Goal: Information Seeking & Learning: Learn about a topic

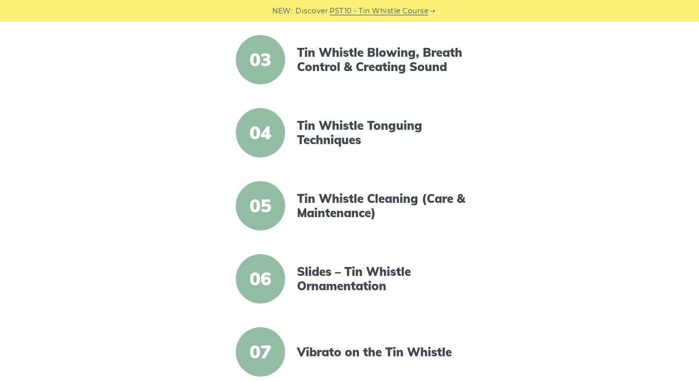
scroll to position [394, 0]
click at [267, 137] on span "04" at bounding box center [260, 132] width 49 height 49
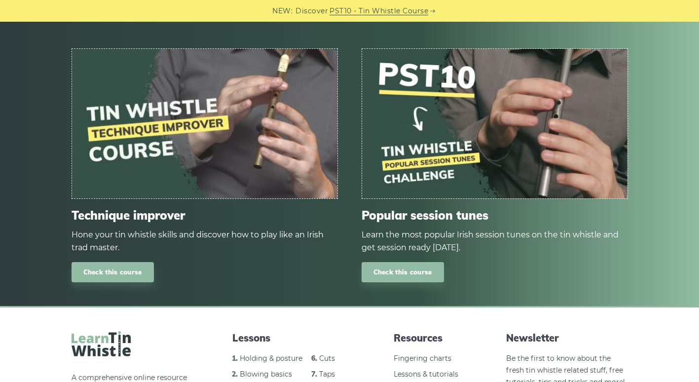
scroll to position [1401, 0]
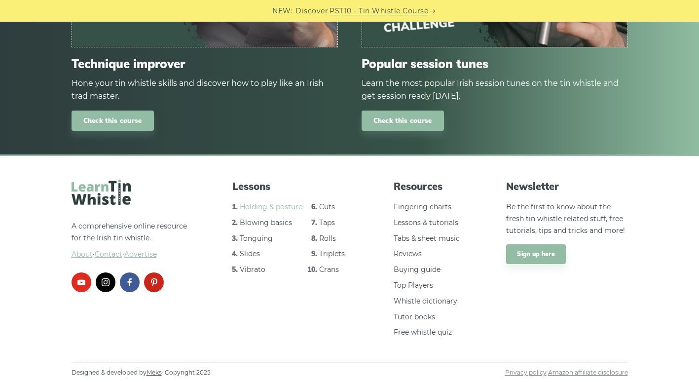
click at [261, 206] on link "Holding & posture" at bounding box center [271, 206] width 63 height 9
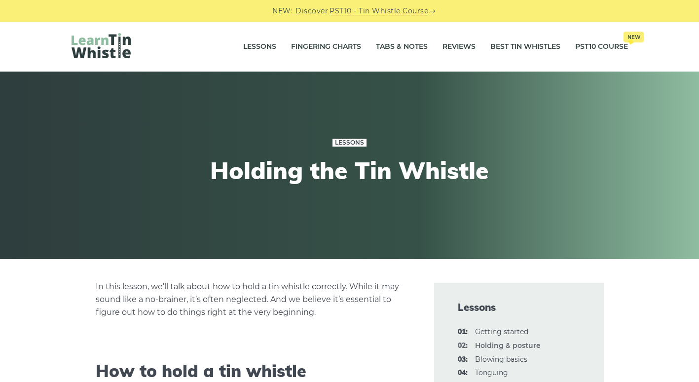
click at [345, 140] on link "Lessons" at bounding box center [349, 143] width 34 height 8
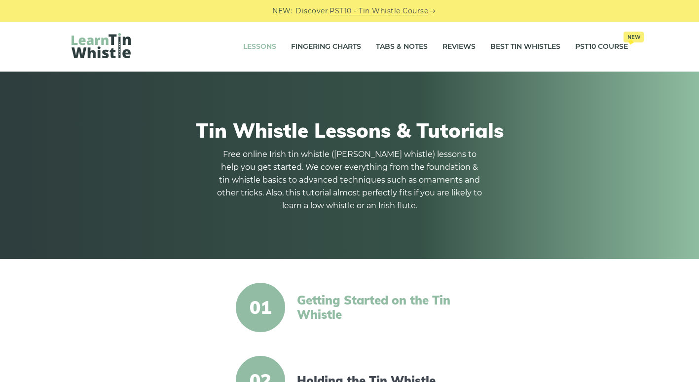
click at [320, 302] on link "Getting Started on the Tin Whistle" at bounding box center [382, 307] width 170 height 29
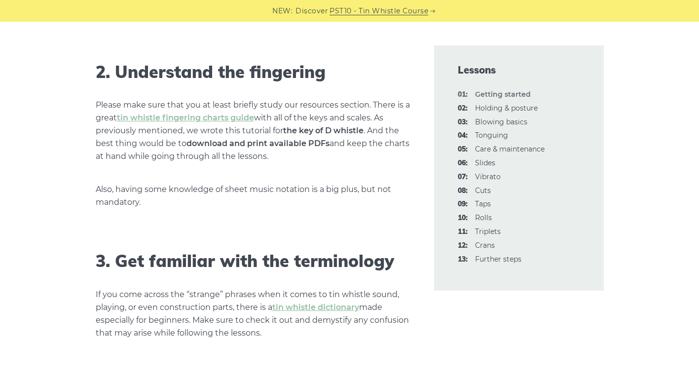
scroll to position [763, 0]
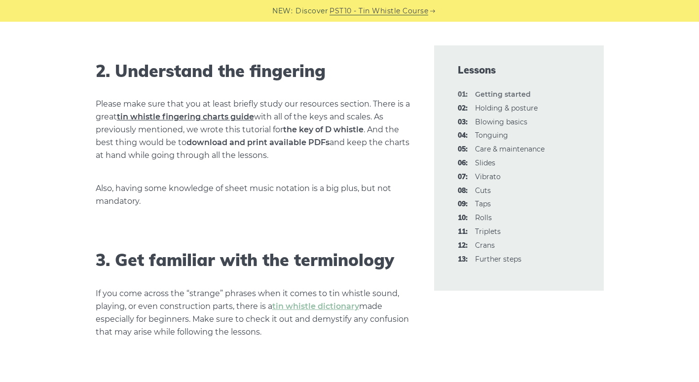
click at [212, 116] on link "tin whistle fingering charts guide" at bounding box center [185, 116] width 137 height 9
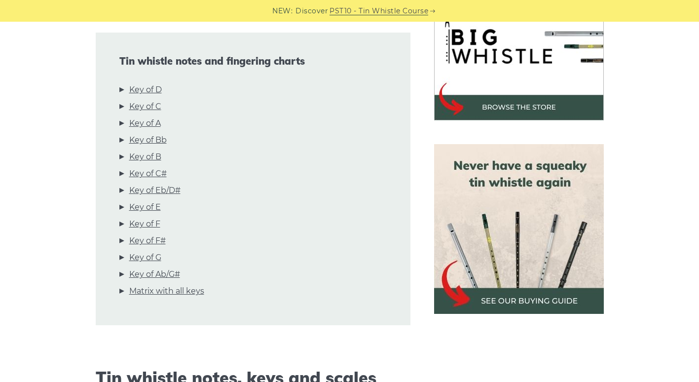
scroll to position [333, 0]
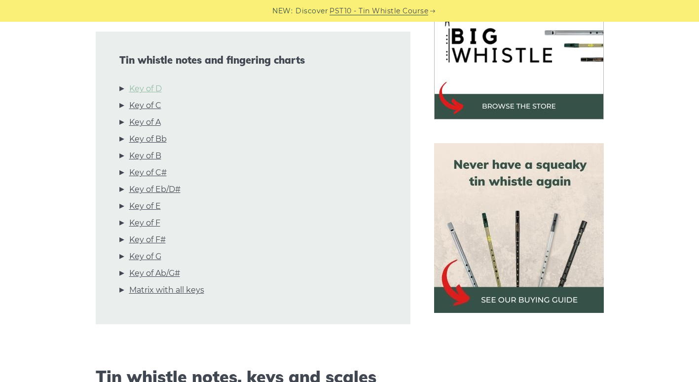
click at [150, 90] on link "Key of D" at bounding box center [145, 88] width 33 height 13
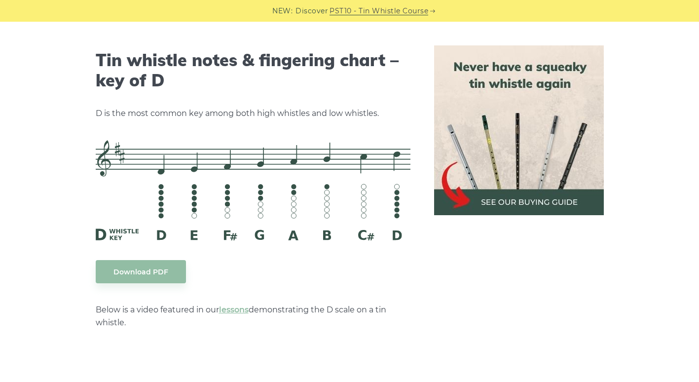
scroll to position [1537, 0]
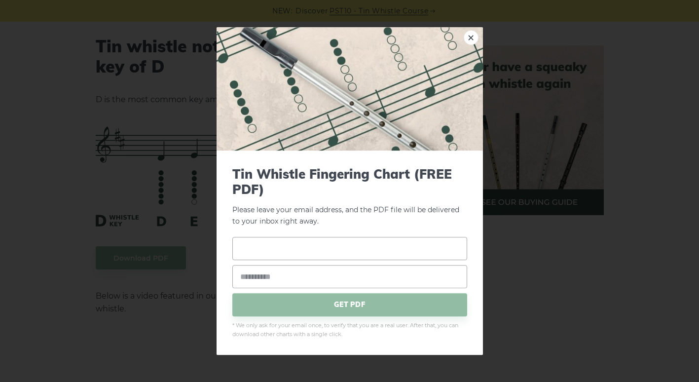
click at [252, 250] on input "text" at bounding box center [349, 248] width 235 height 23
type input "*"
click at [247, 273] on input "email" at bounding box center [349, 276] width 235 height 23
type input "**********"
click at [348, 302] on span "GET PDF" at bounding box center [349, 304] width 235 height 23
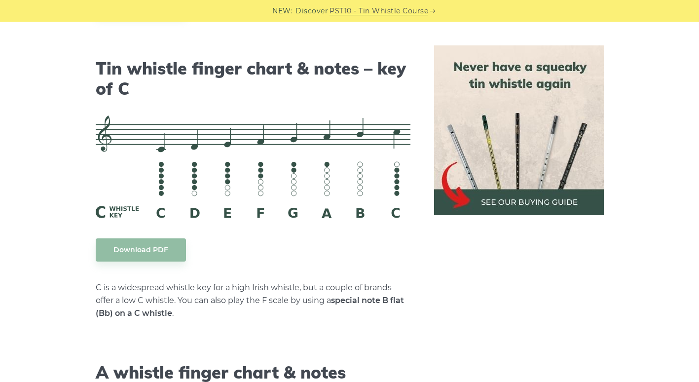
scroll to position [2449, 0]
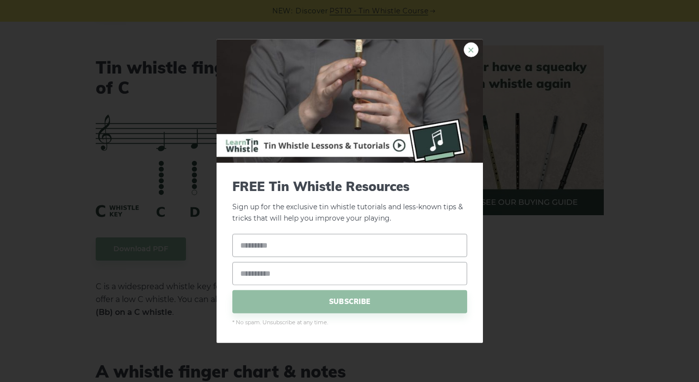
click at [468, 45] on link "×" at bounding box center [471, 49] width 15 height 15
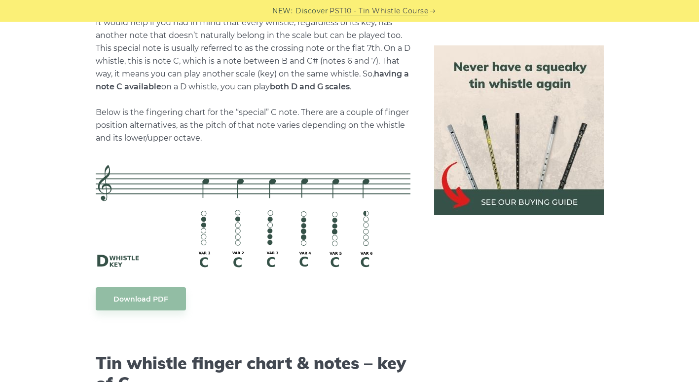
scroll to position [2096, 0]
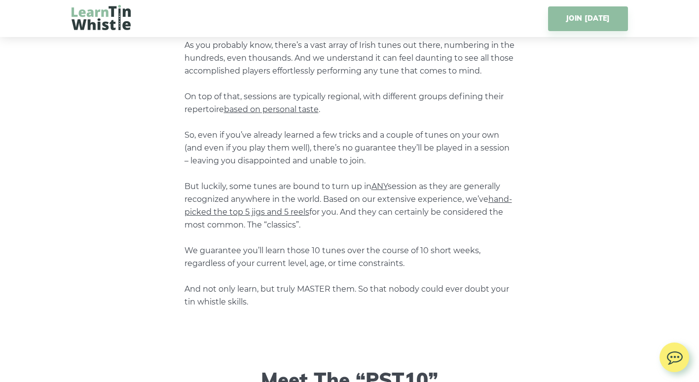
scroll to position [1197, 0]
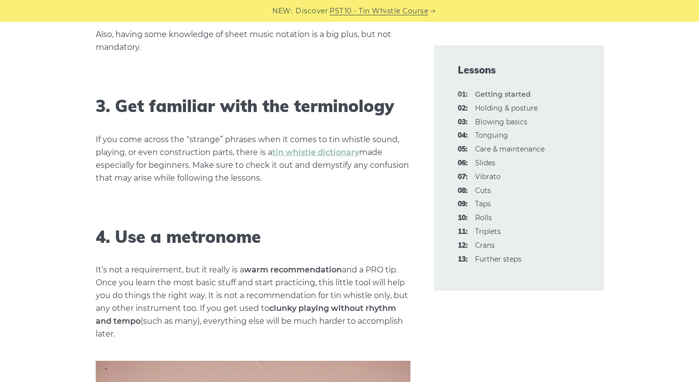
scroll to position [918, 0]
click at [279, 152] on link "tin whistle dictionary" at bounding box center [315, 151] width 87 height 9
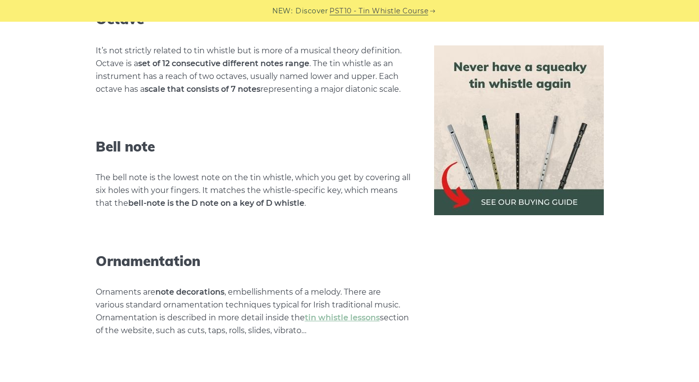
scroll to position [3417, 0]
click at [324, 314] on link "tin whistle lessons" at bounding box center [342, 318] width 75 height 9
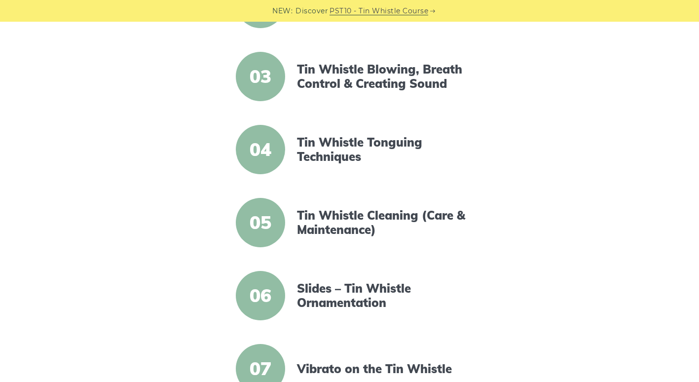
scroll to position [373, 0]
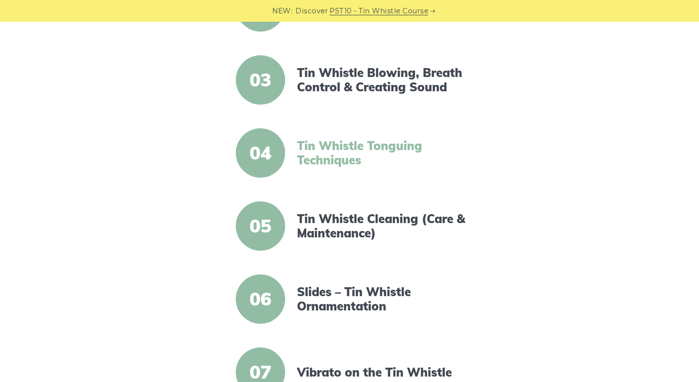
click at [302, 148] on link "Tin Whistle Tonguing Techniques" at bounding box center [382, 153] width 170 height 29
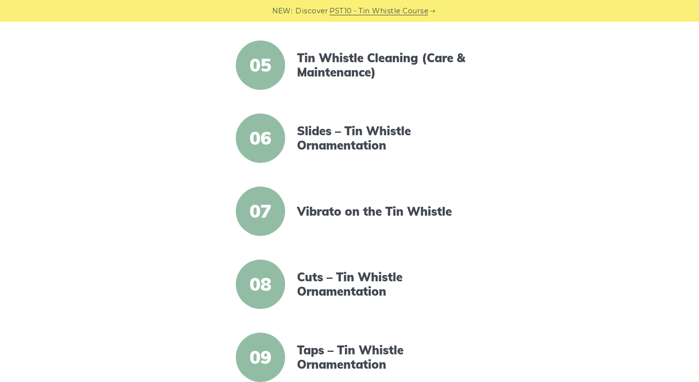
scroll to position [535, 0]
click at [315, 147] on link "Slides – Tin Whistle Ornamentation" at bounding box center [382, 137] width 170 height 29
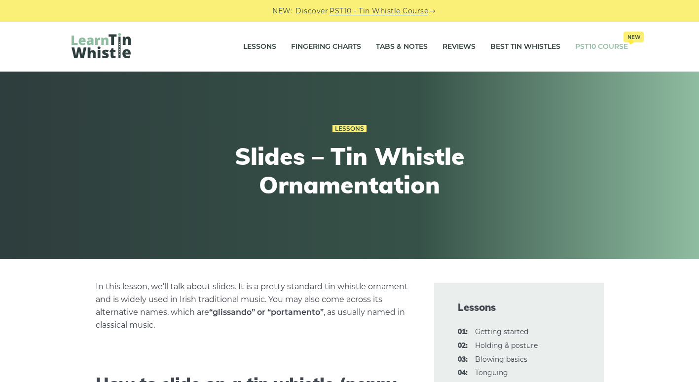
click at [586, 45] on link "PST10 Course New" at bounding box center [601, 47] width 53 height 25
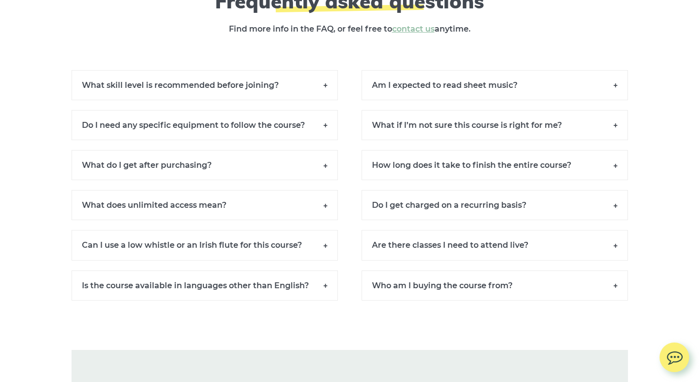
scroll to position [6796, 0]
click at [323, 257] on h6 "Can I use a low whistle or an Irish flute for this course?" at bounding box center [205, 244] width 266 height 30
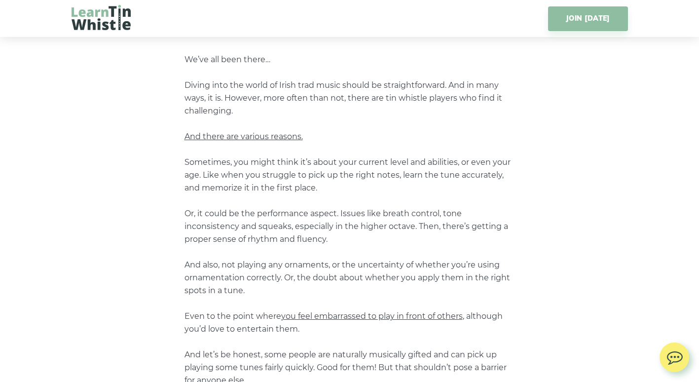
scroll to position [0, 0]
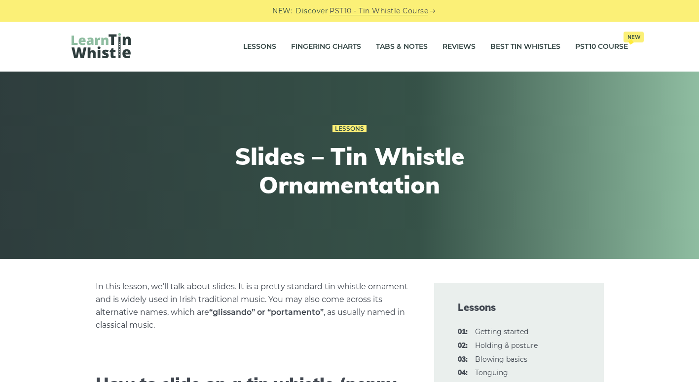
click at [95, 51] on img at bounding box center [101, 45] width 59 height 25
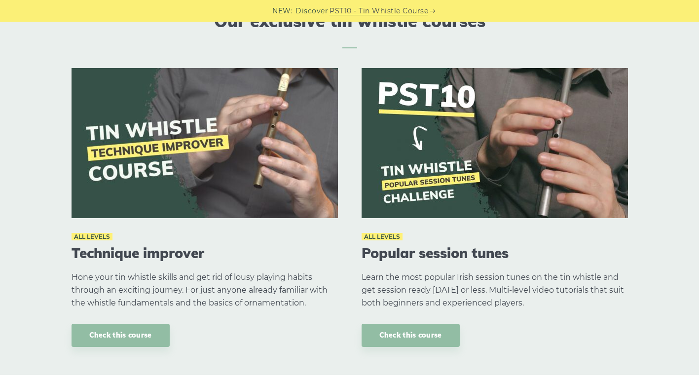
scroll to position [1076, 0]
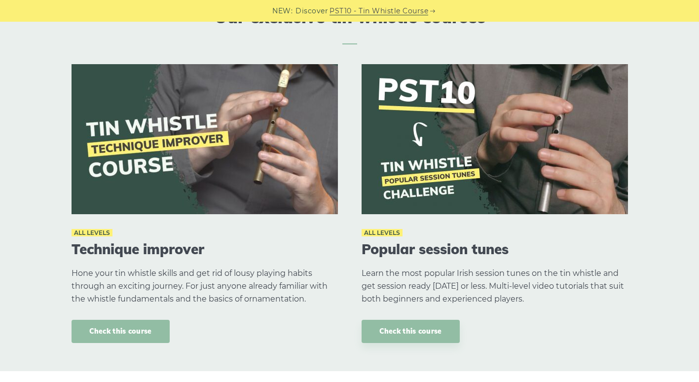
click at [114, 331] on link "Check this course" at bounding box center [121, 331] width 98 height 23
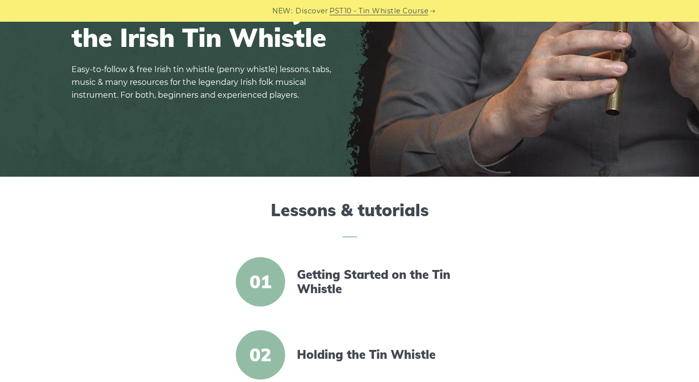
scroll to position [0, 0]
